Goal: Task Accomplishment & Management: Manage account settings

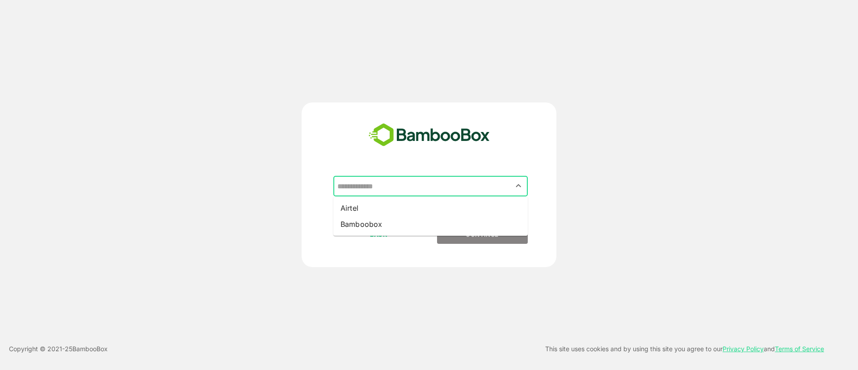
click at [431, 178] on input "text" at bounding box center [430, 185] width 191 height 17
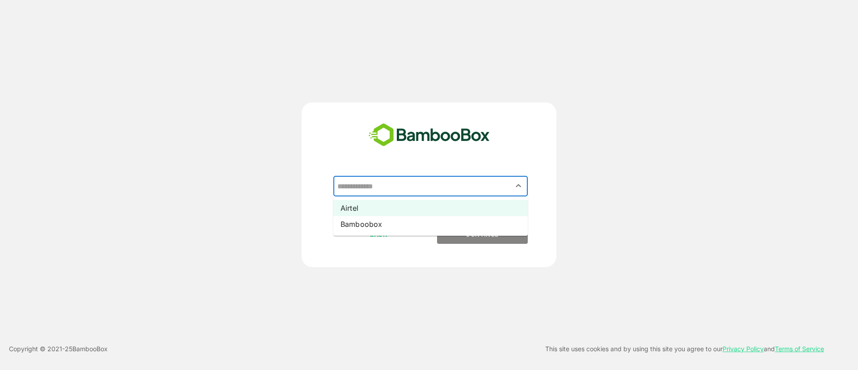
click at [413, 202] on li "Airtel" at bounding box center [430, 208] width 194 height 16
type input "******"
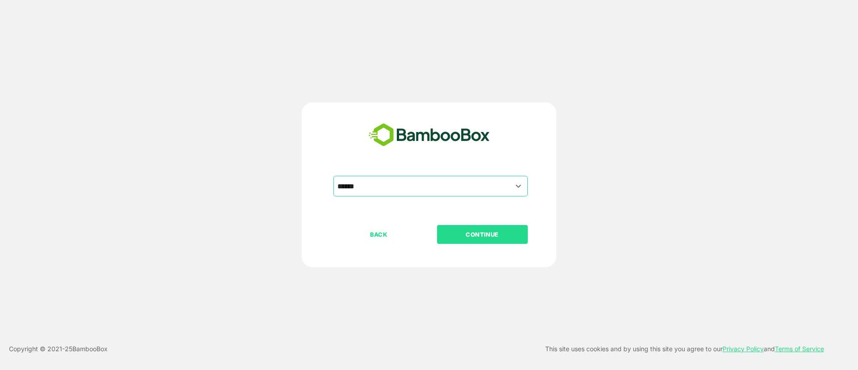
click at [474, 240] on button "CONTINUE" at bounding box center [482, 234] width 91 height 19
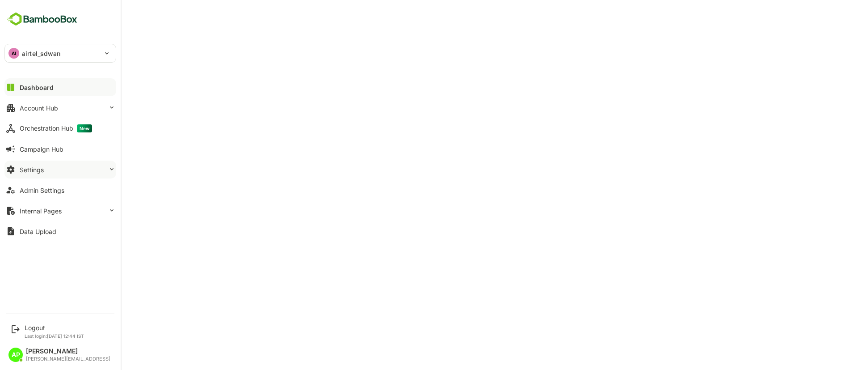
click at [63, 168] on button "Settings" at bounding box center [60, 169] width 112 height 18
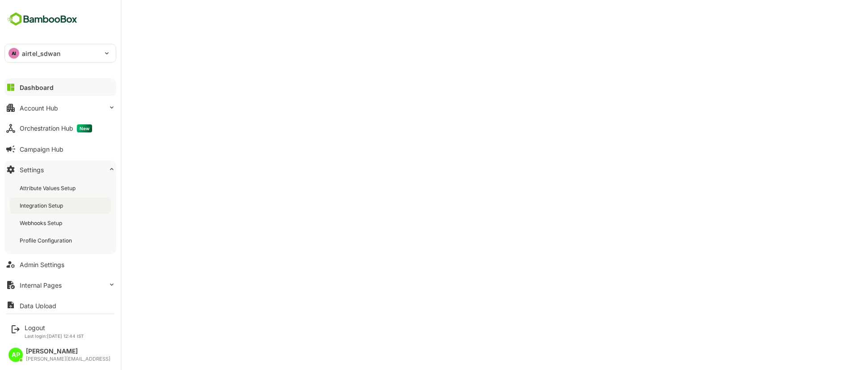
click at [72, 201] on div "Integration Setup" at bounding box center [60, 205] width 101 height 17
click at [41, 92] on button "Dashboard" at bounding box center [60, 87] width 112 height 18
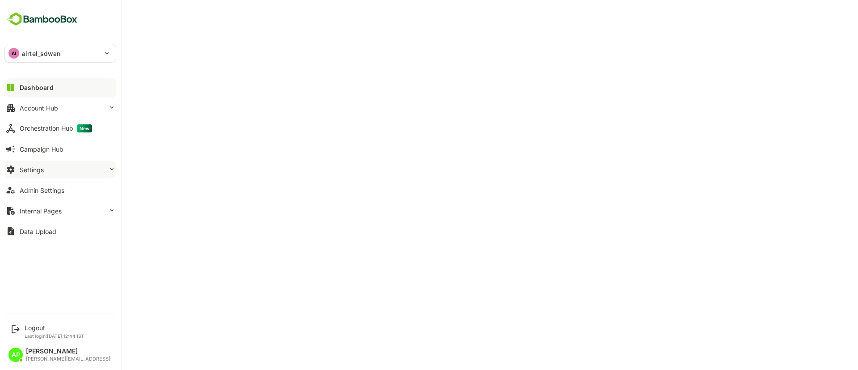
click at [55, 170] on button "Settings" at bounding box center [60, 169] width 112 height 18
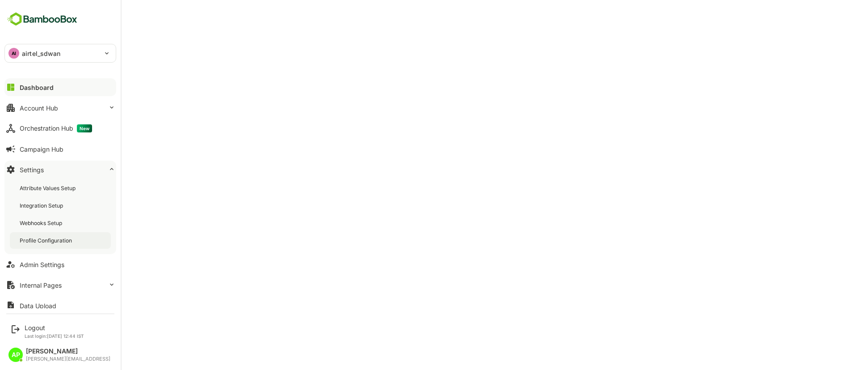
click at [91, 240] on div "Profile Configuration" at bounding box center [60, 240] width 101 height 17
click at [46, 50] on p "airtel_sdwan" at bounding box center [41, 53] width 39 height 9
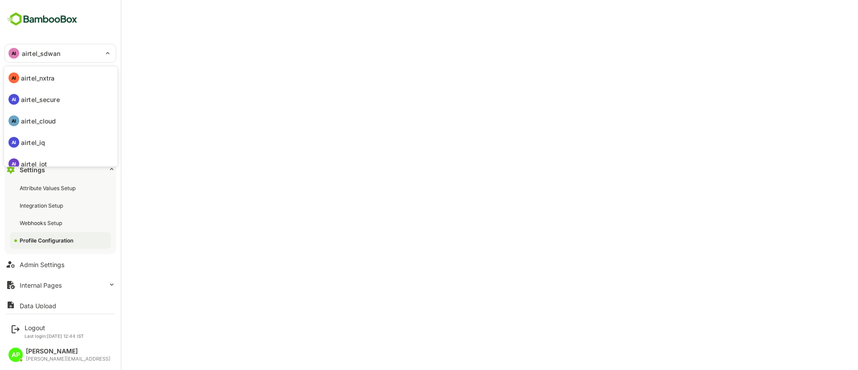
scroll to position [69, 0]
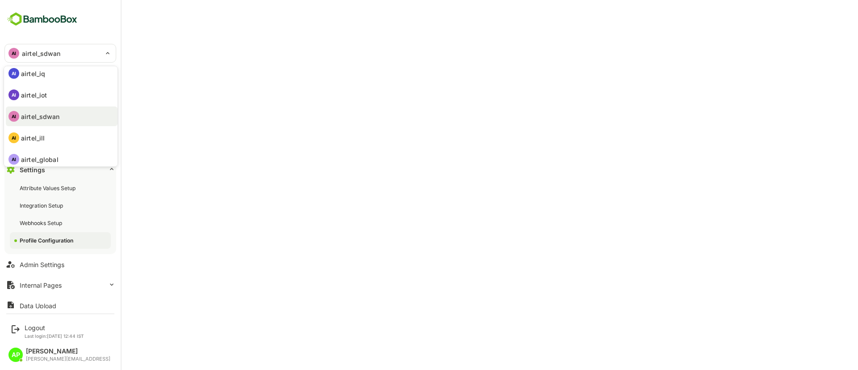
click at [417, 189] on div at bounding box center [429, 185] width 858 height 370
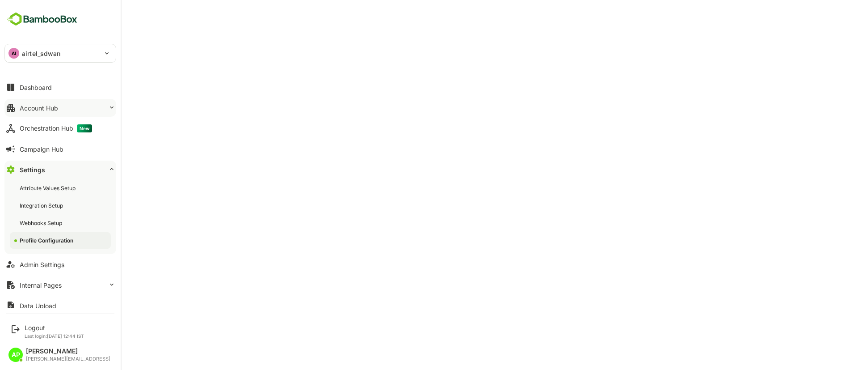
click at [45, 116] on button "Account Hub" at bounding box center [60, 108] width 112 height 18
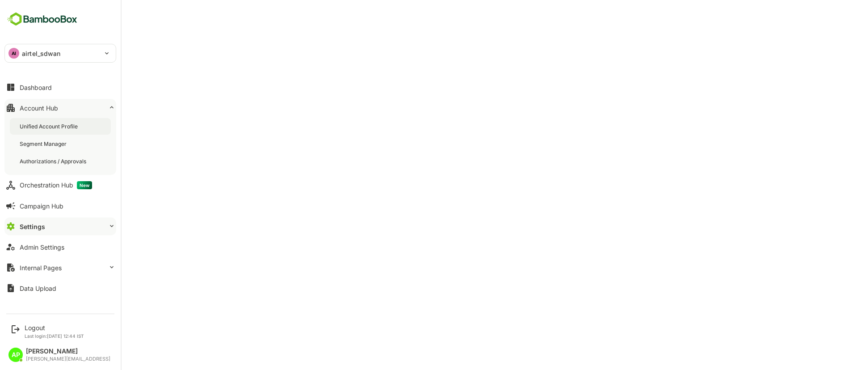
click at [51, 129] on div "Unified Account Profile" at bounding box center [50, 126] width 60 height 8
click at [38, 87] on div "Dashboard" at bounding box center [36, 88] width 32 height 8
